Goal: Information Seeking & Learning: Learn about a topic

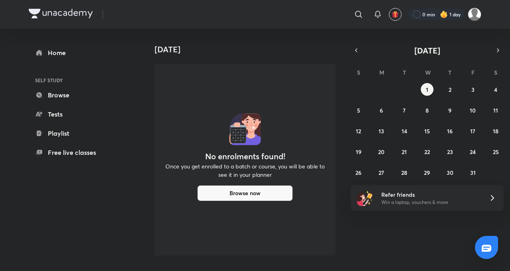
click at [358, 51] on icon "button" at bounding box center [356, 50] width 6 height 7
click at [405, 169] on abbr "30" at bounding box center [404, 173] width 7 height 8
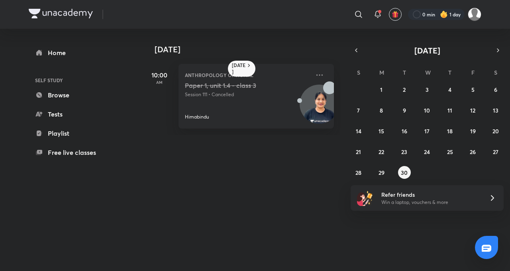
click at [315, 78] on icon at bounding box center [320, 75] width 10 height 10
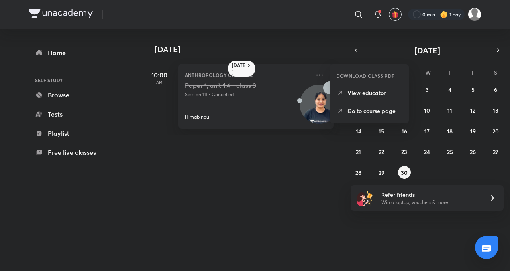
click at [381, 109] on p "Go to course page" at bounding box center [375, 110] width 55 height 8
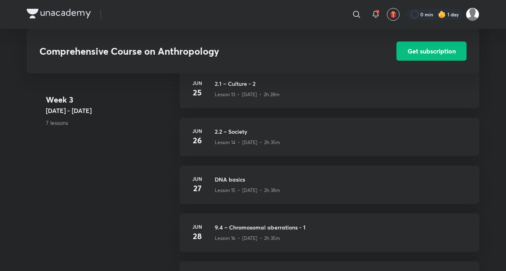
scroll to position [1009, 0]
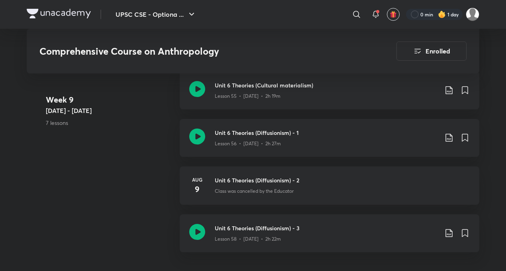
scroll to position [3340, 0]
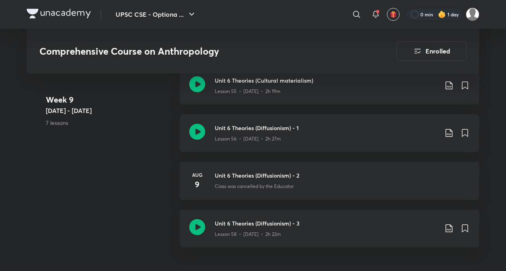
click at [296, 186] on div "Class was cancelled by the Educator" at bounding box center [342, 184] width 255 height 10
click at [310, 188] on div "Class was cancelled by the Educator" at bounding box center [342, 184] width 255 height 10
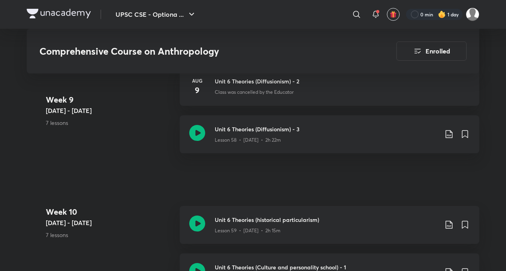
scroll to position [3434, 0]
click at [293, 138] on div "Lesson 58 • Aug 10 • 2h 22m" at bounding box center [326, 138] width 223 height 10
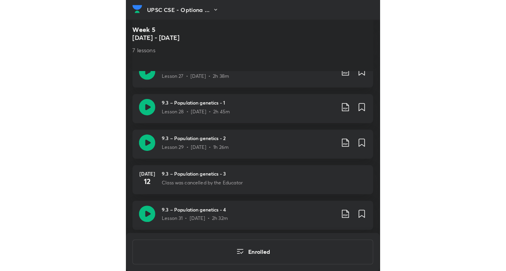
scroll to position [1617, 0]
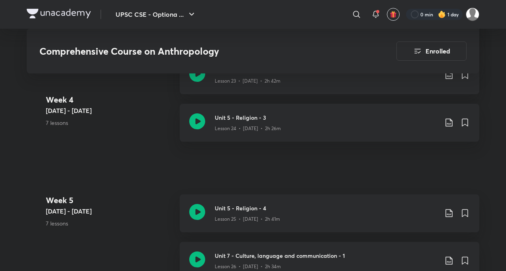
scroll to position [3434, 0]
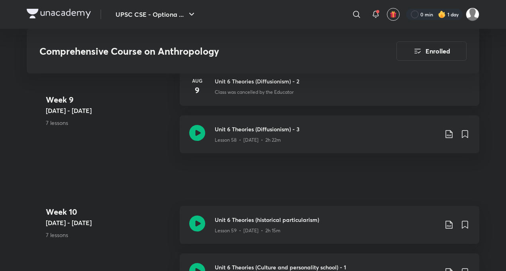
click at [45, 18] on img at bounding box center [59, 14] width 64 height 10
click at [37, 11] on img at bounding box center [59, 14] width 64 height 10
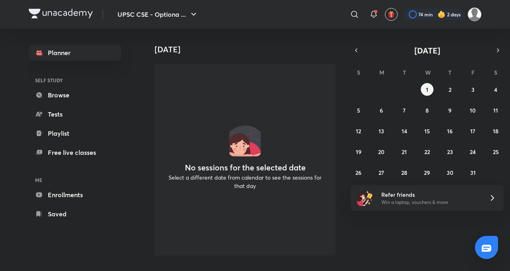
click at [477, 18] on img at bounding box center [475, 15] width 14 height 14
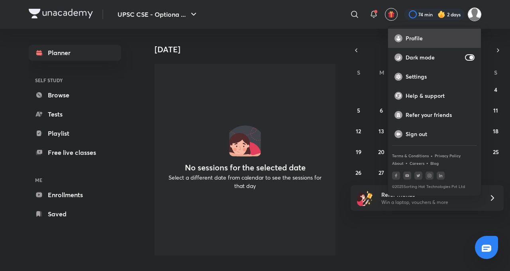
click at [442, 36] on p "Profile" at bounding box center [440, 38] width 69 height 7
